Goal: Check status: Check status

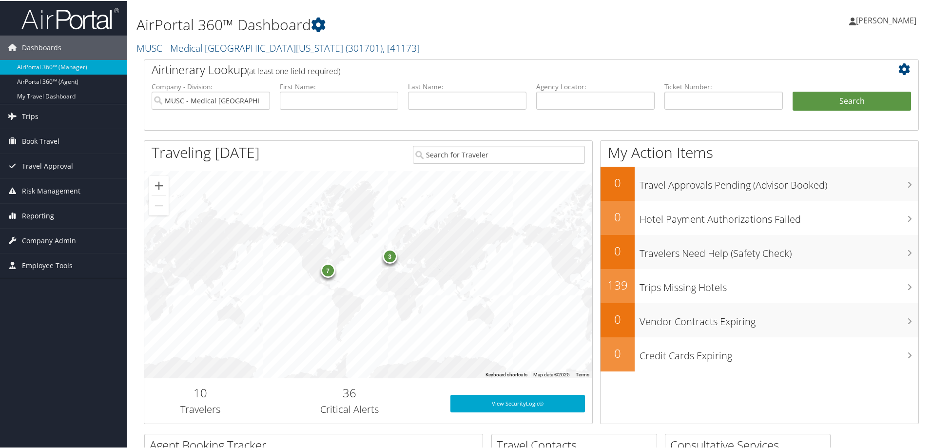
click at [38, 211] on span "Reporting" at bounding box center [38, 215] width 32 height 24
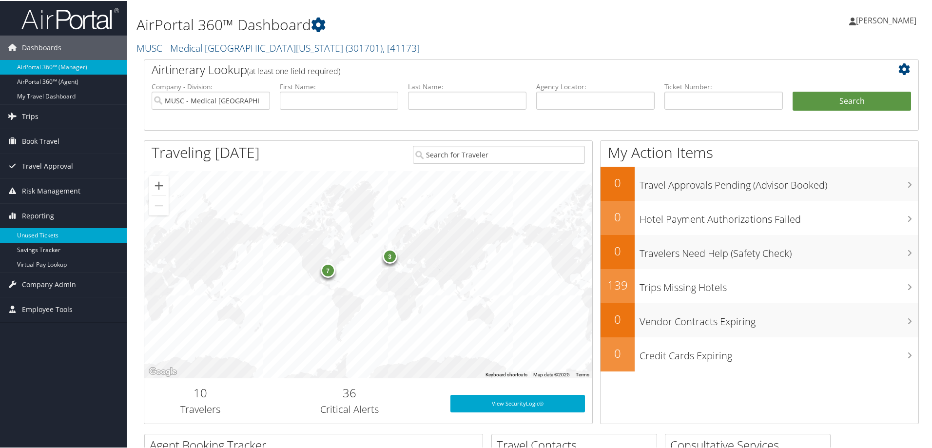
click at [34, 232] on link "Unused Tickets" at bounding box center [63, 234] width 127 height 15
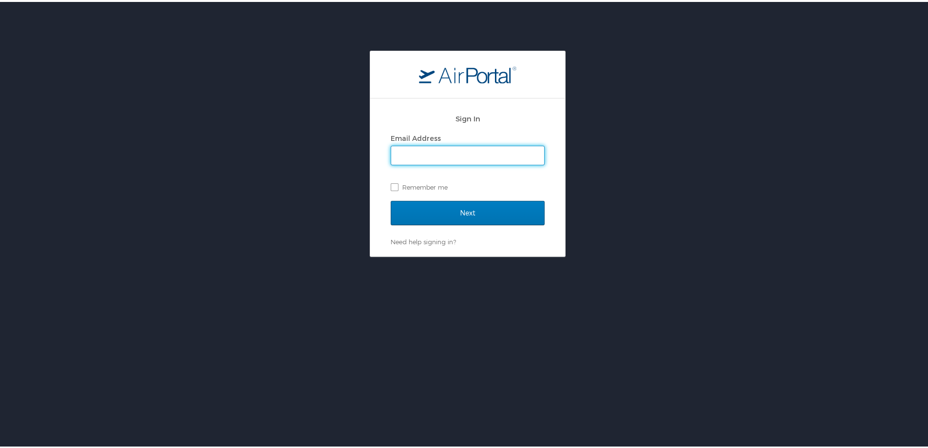
type input "pooja.malik@cbtravel.com"
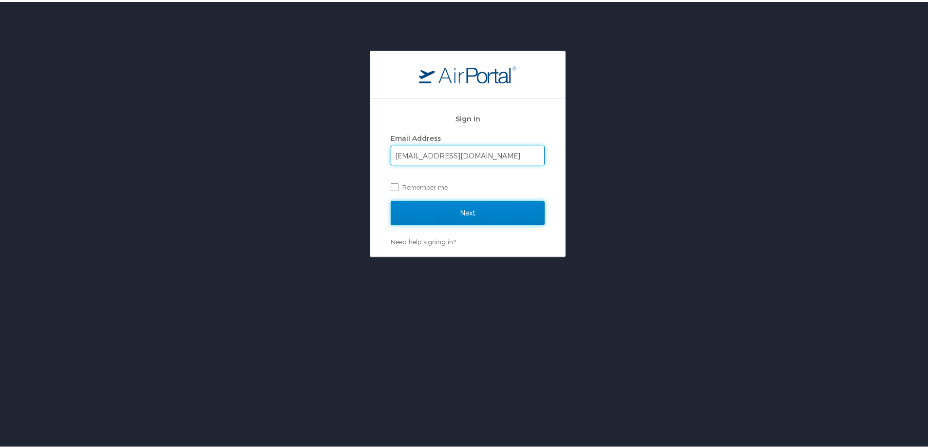
click at [418, 212] on input "Next" at bounding box center [468, 211] width 154 height 24
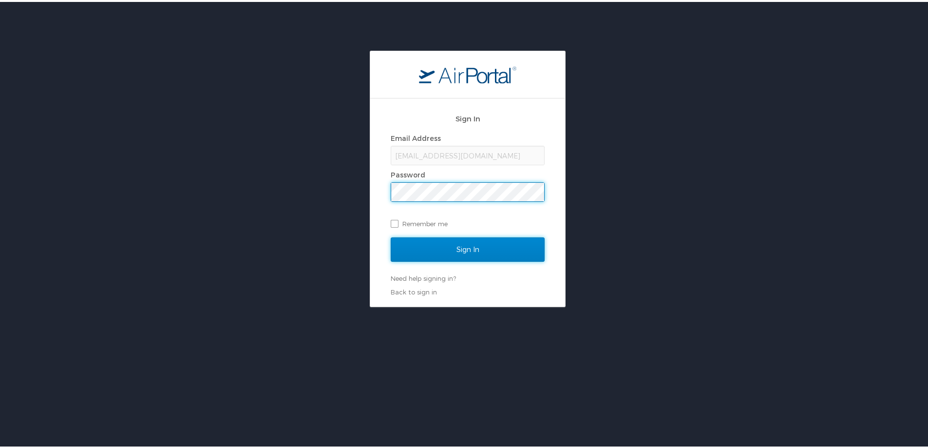
click at [427, 239] on input "Sign In" at bounding box center [468, 247] width 154 height 24
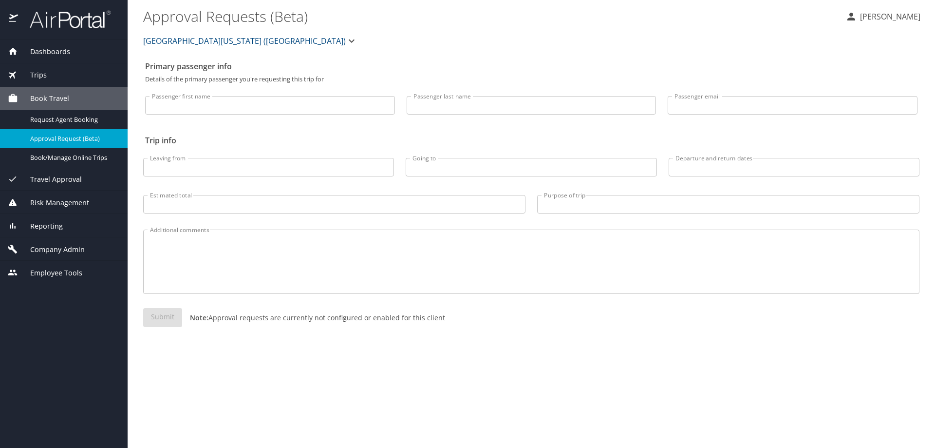
click at [42, 224] on span "Reporting" at bounding box center [40, 226] width 45 height 11
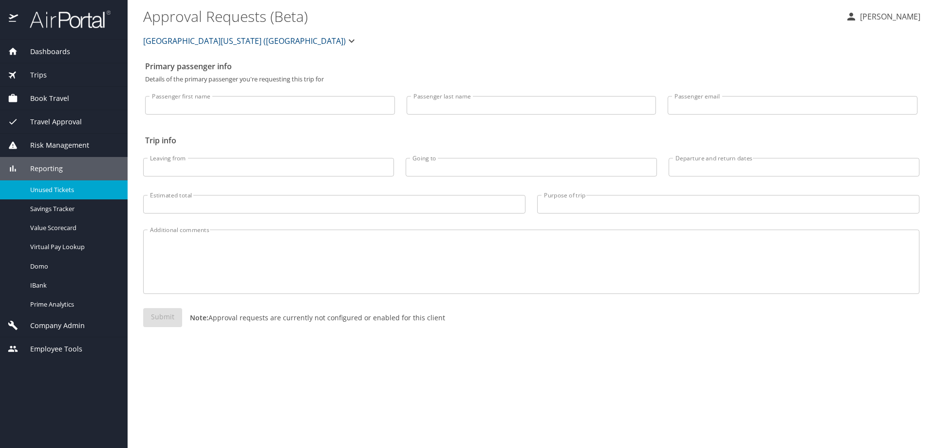
click at [48, 191] on span "Unused Tickets" at bounding box center [73, 189] width 86 height 9
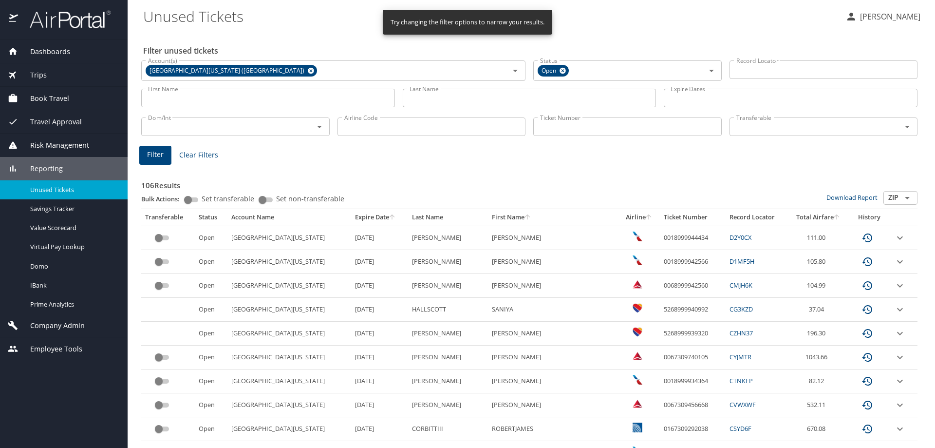
click at [550, 126] on input "Ticket Number" at bounding box center [627, 126] width 189 height 19
paste input "0067230149372"
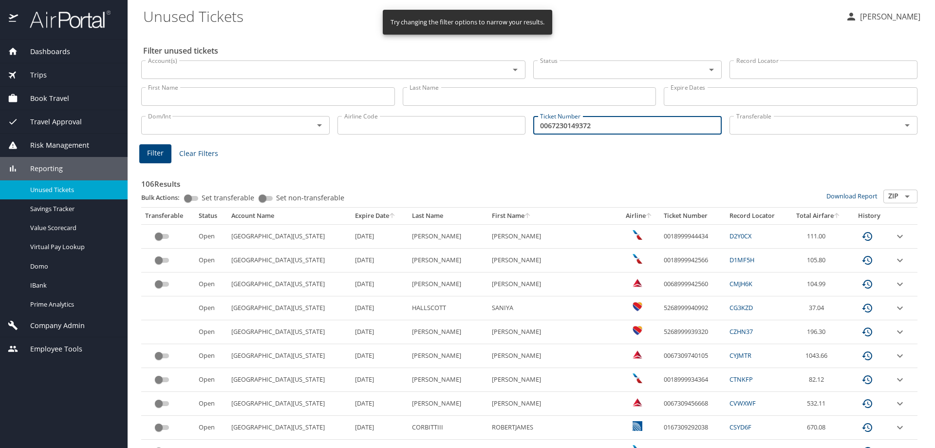
type input "0067230149372"
click at [155, 151] on span "Filter" at bounding box center [155, 153] width 17 height 12
